Goal: Find specific page/section: Find specific page/section

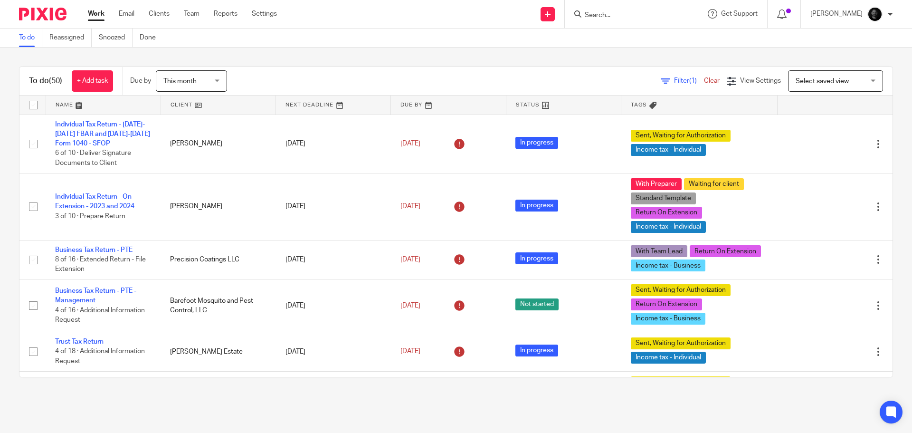
click at [621, 13] on input "Search" at bounding box center [625, 15] width 85 height 9
click at [648, 14] on input "Search" at bounding box center [625, 15] width 85 height 9
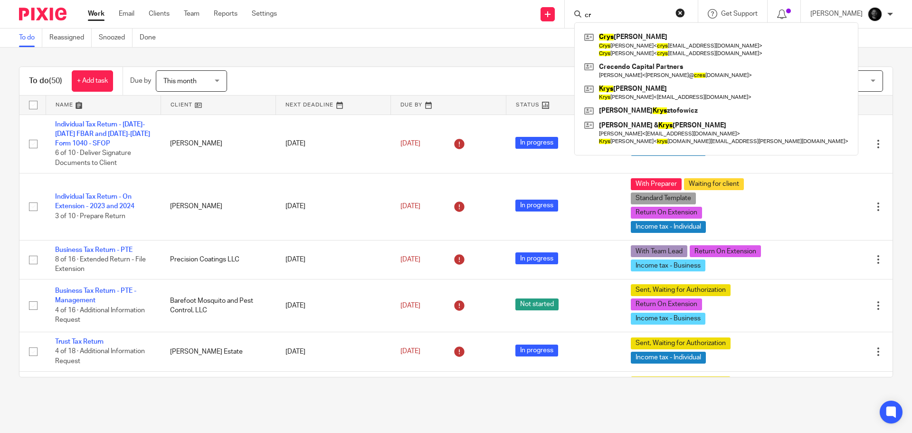
type input "c"
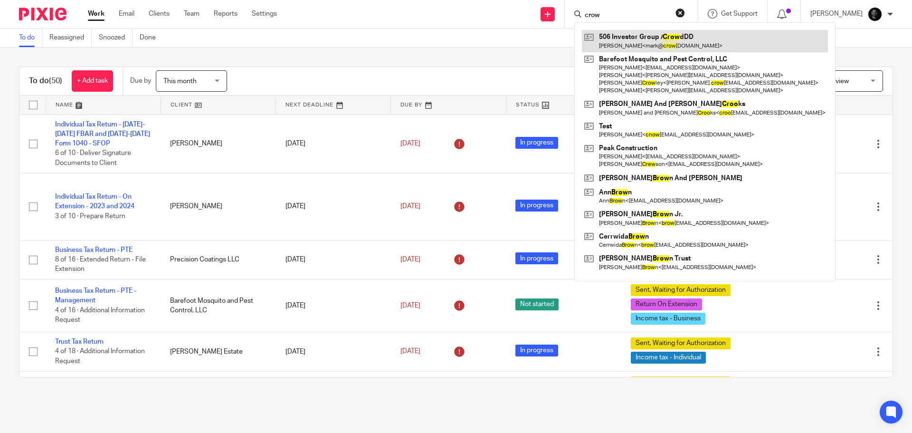
type input "crow"
click at [635, 36] on link at bounding box center [705, 41] width 246 height 22
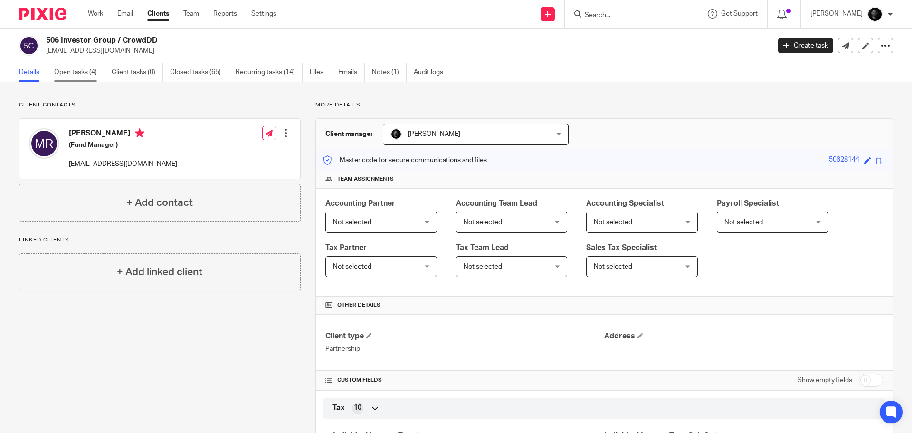
click at [65, 67] on link "Open tasks (4)" at bounding box center [79, 72] width 50 height 19
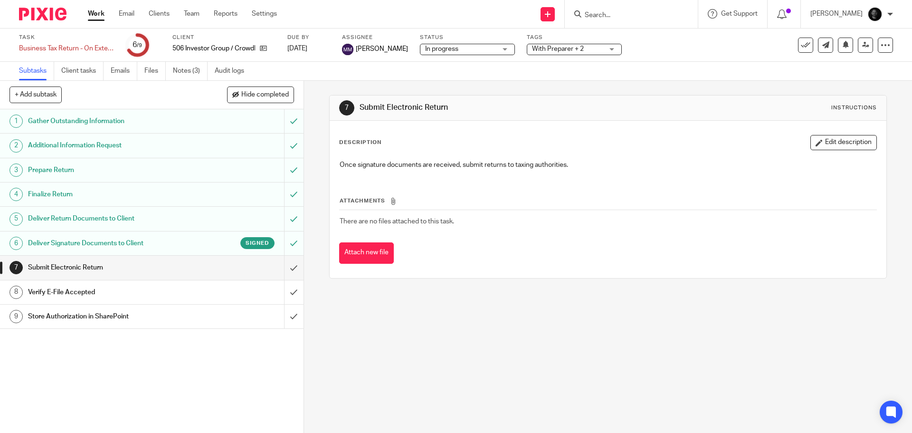
click at [134, 245] on h1 "Deliver Signature Documents to Client" at bounding box center [110, 243] width 164 height 14
